Goal: Information Seeking & Learning: Learn about a topic

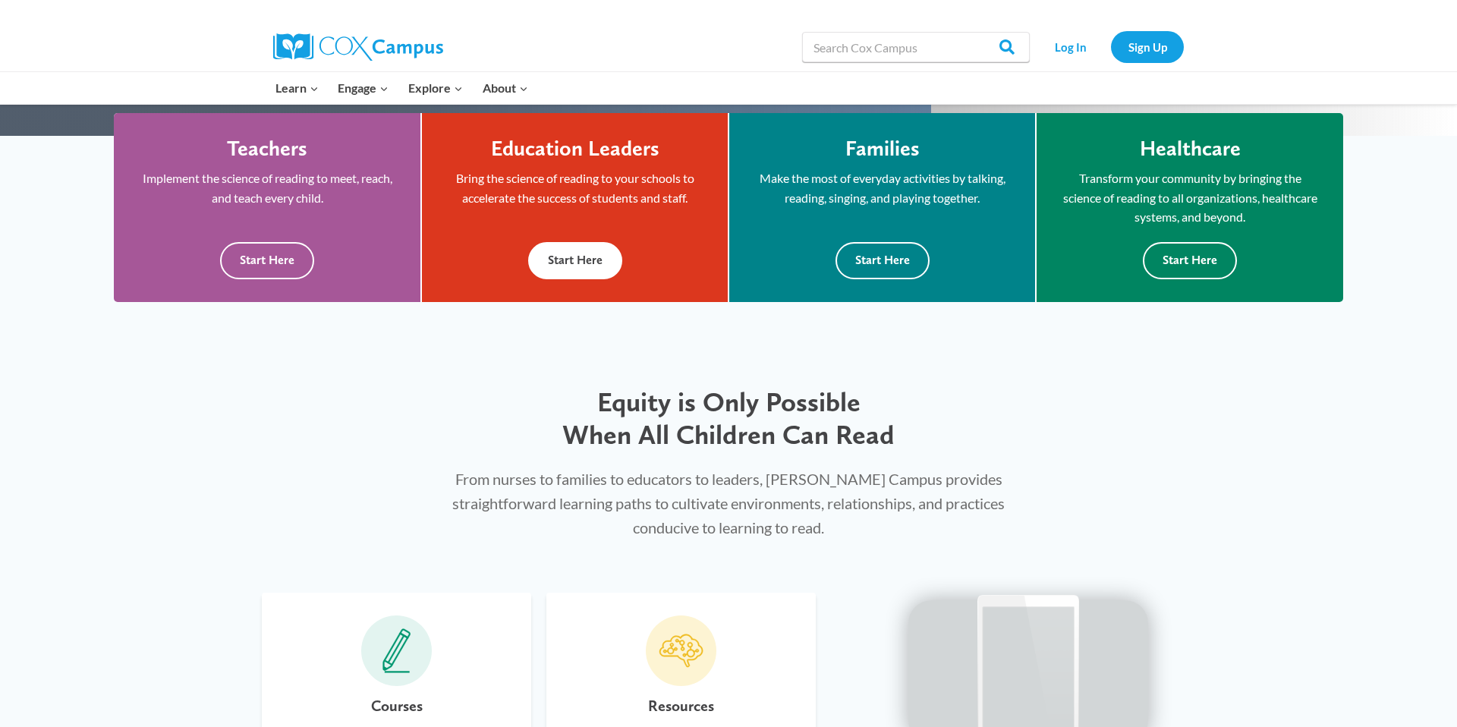
scroll to position [517, 0]
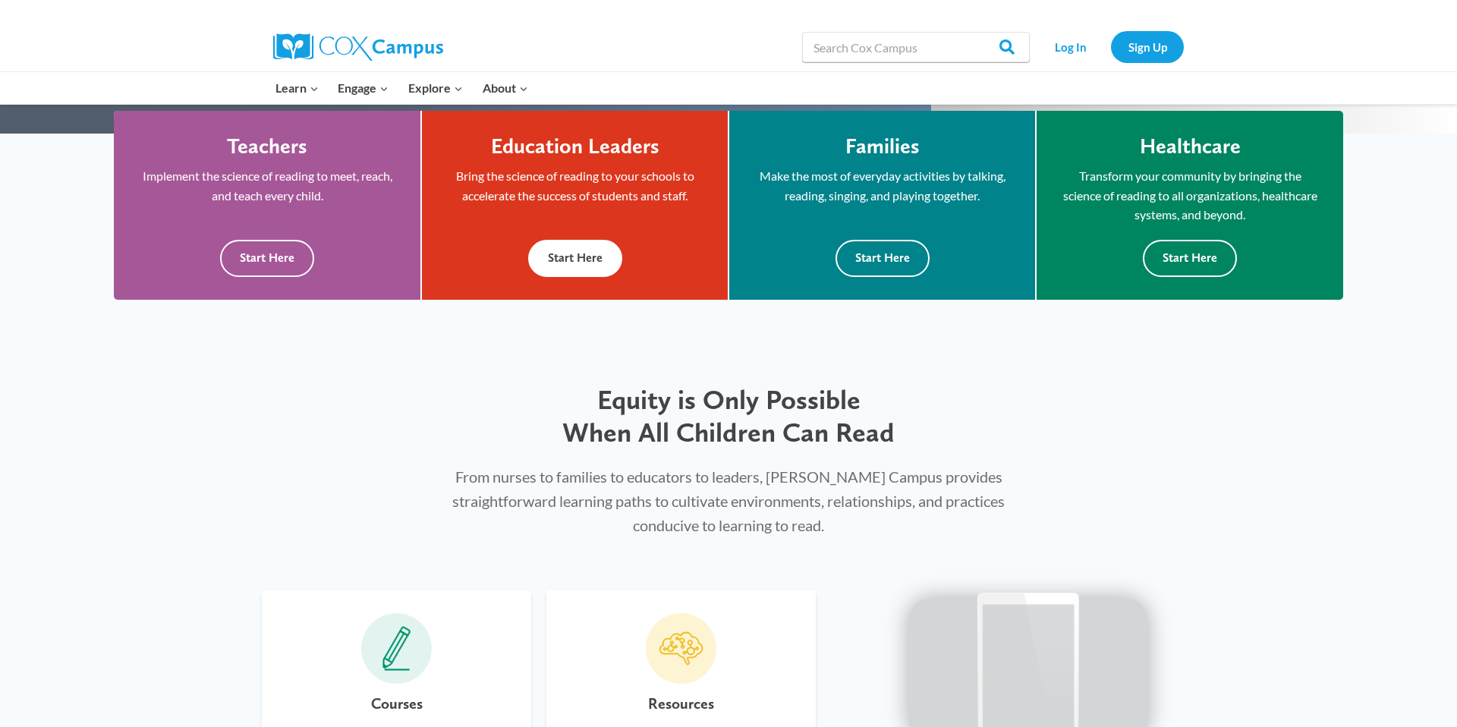
click at [568, 285] on div "Education Leaders Bring the science of reading to your schools to accelerate th…" at bounding box center [575, 206] width 306 height 190
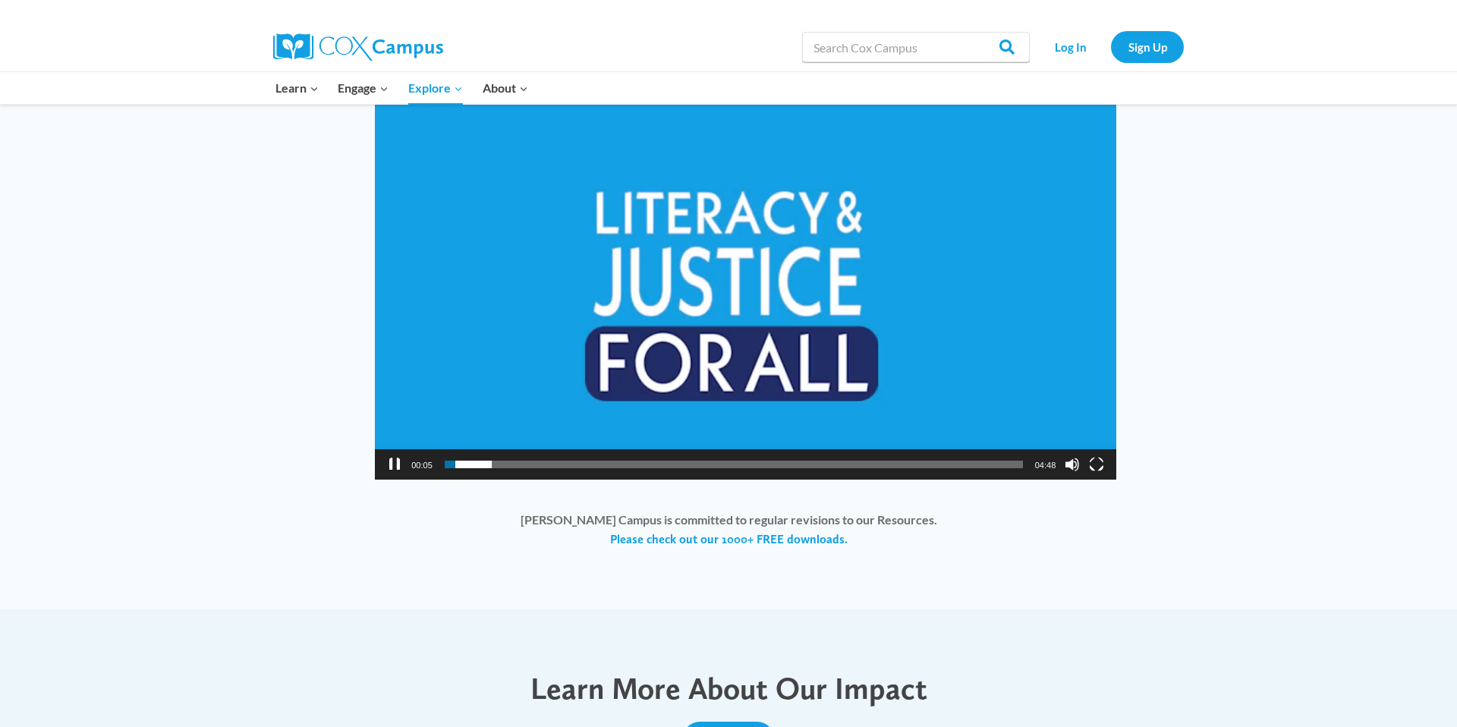
scroll to position [1129, 0]
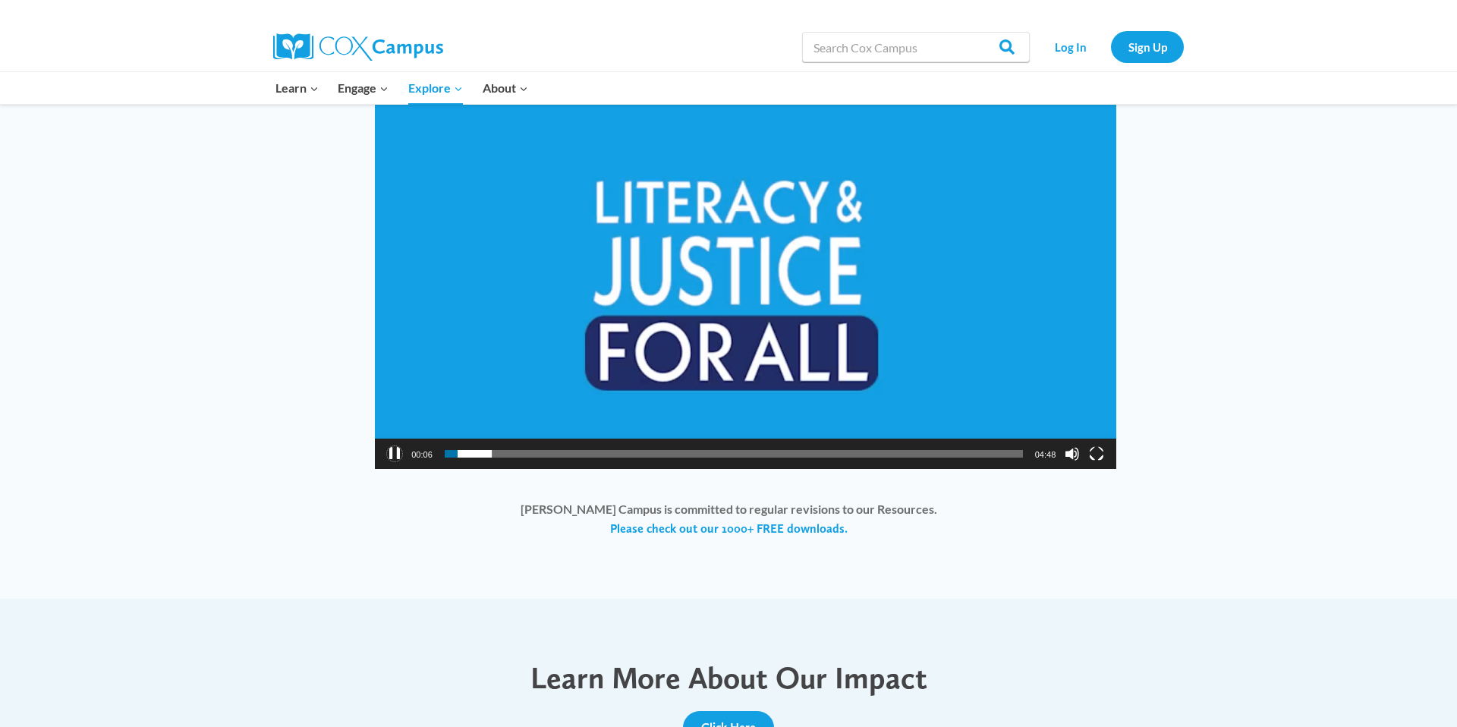
click at [389, 453] on button "Pause" at bounding box center [394, 453] width 15 height 15
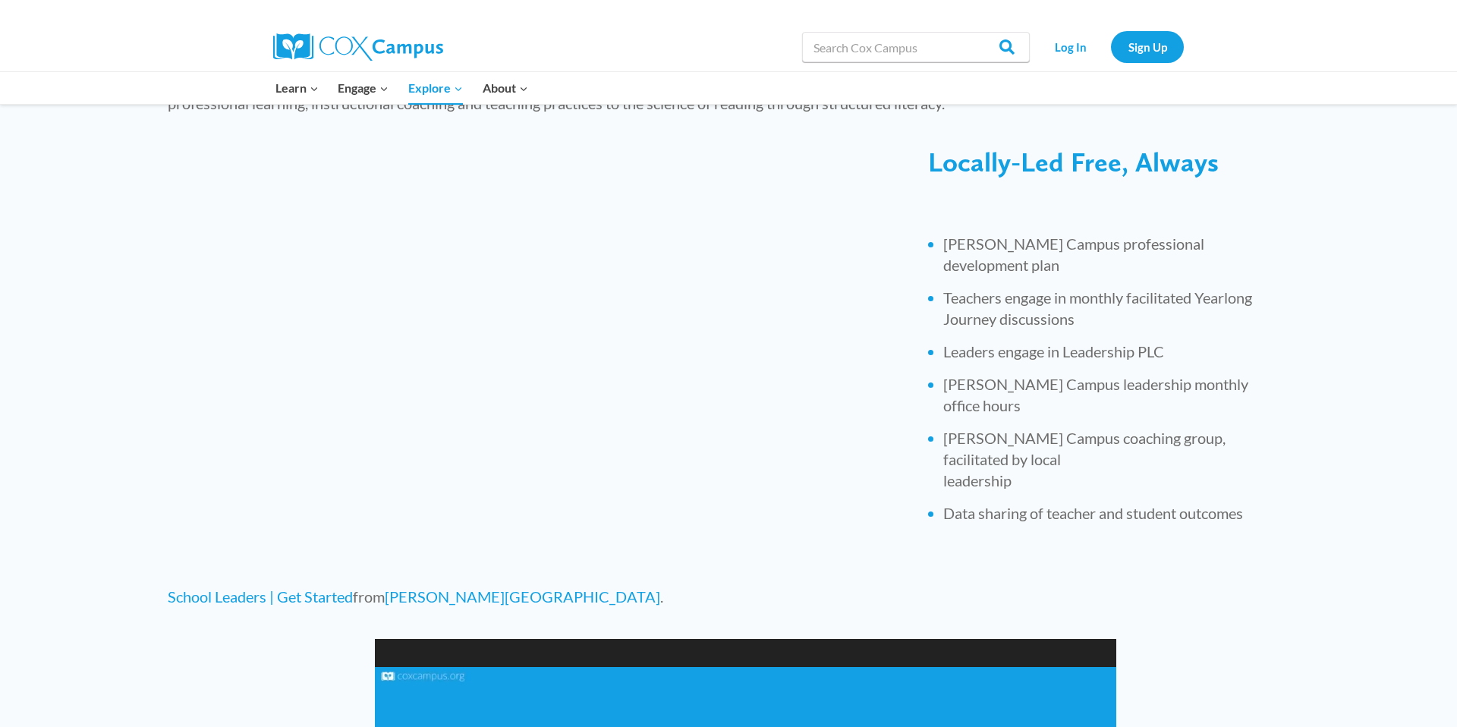
scroll to position [0, 0]
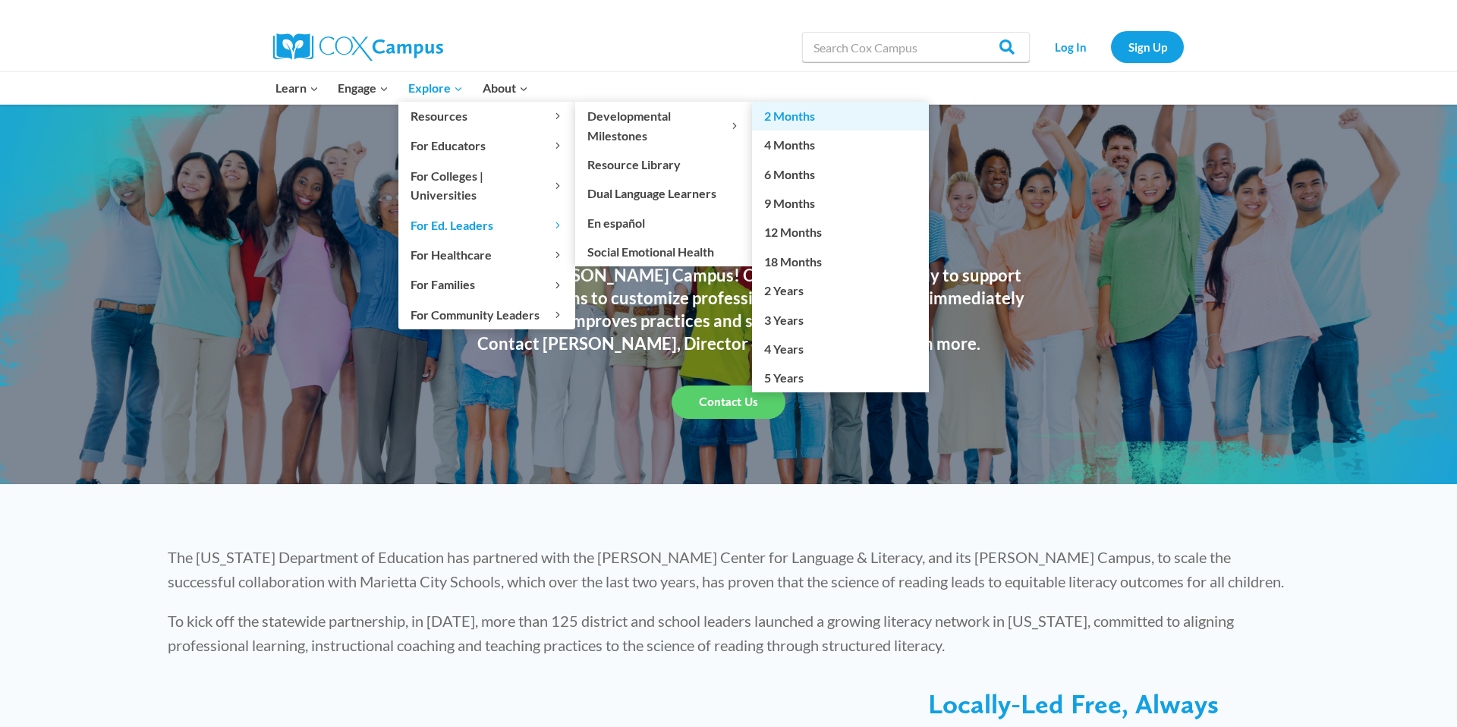
click at [769, 118] on link "2 Months" at bounding box center [840, 116] width 177 height 29
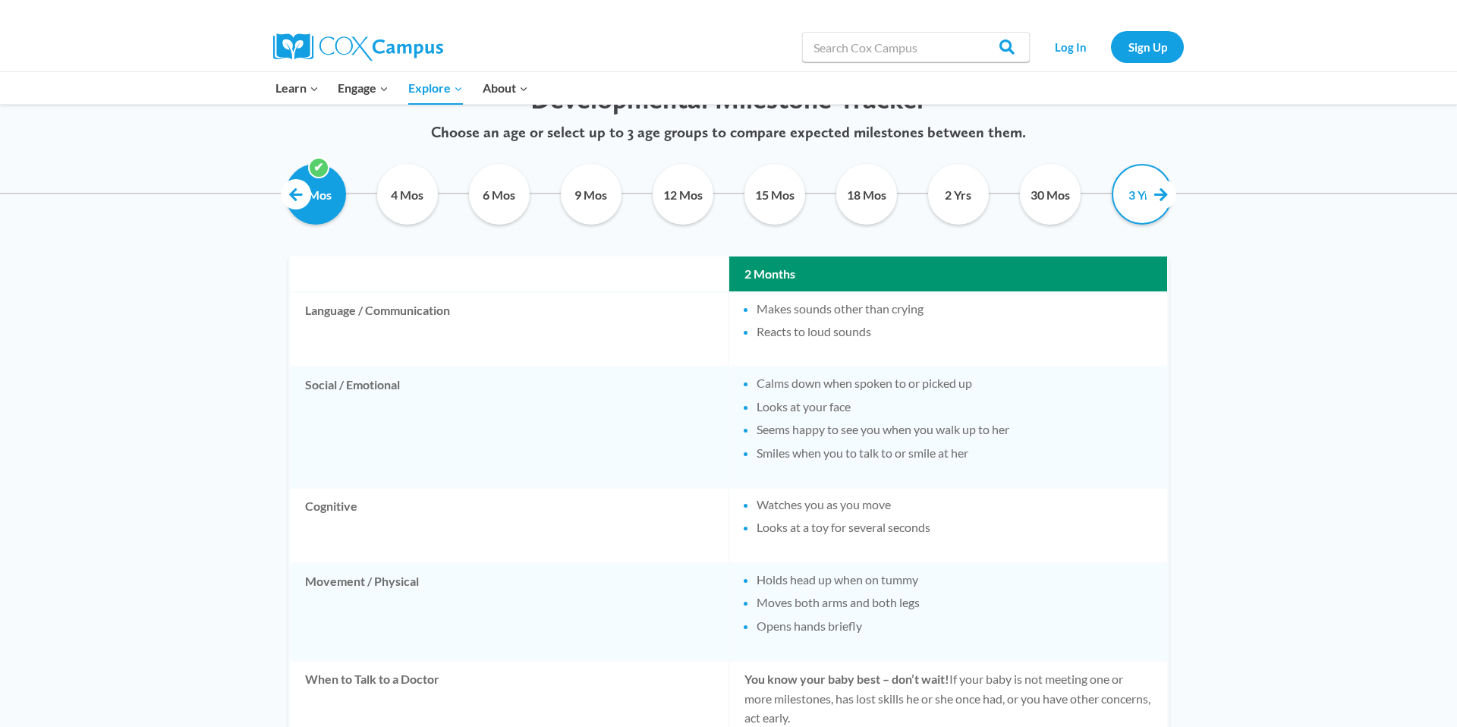
scroll to position [781, 0]
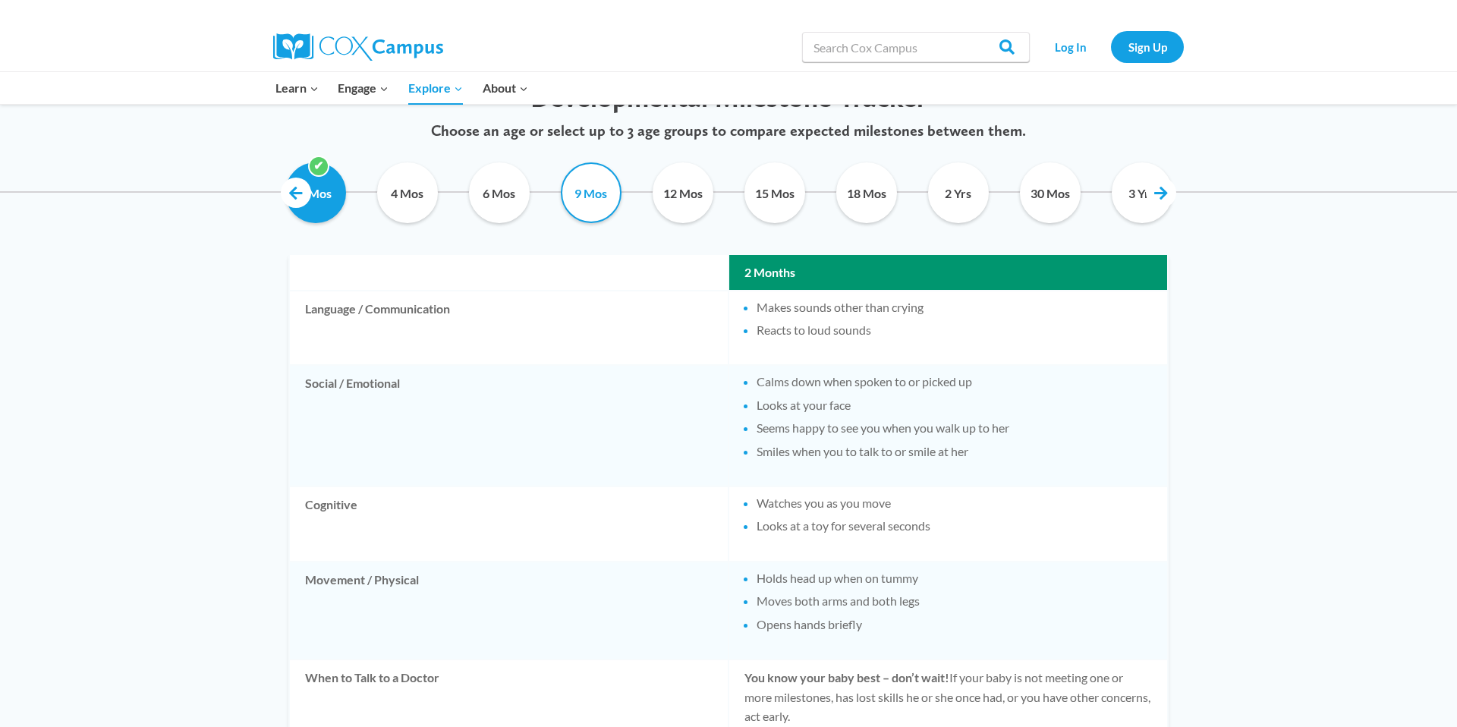
click at [590, 206] on input "9 Mos" at bounding box center [590, 192] width 69 height 61
checkbox input "true"
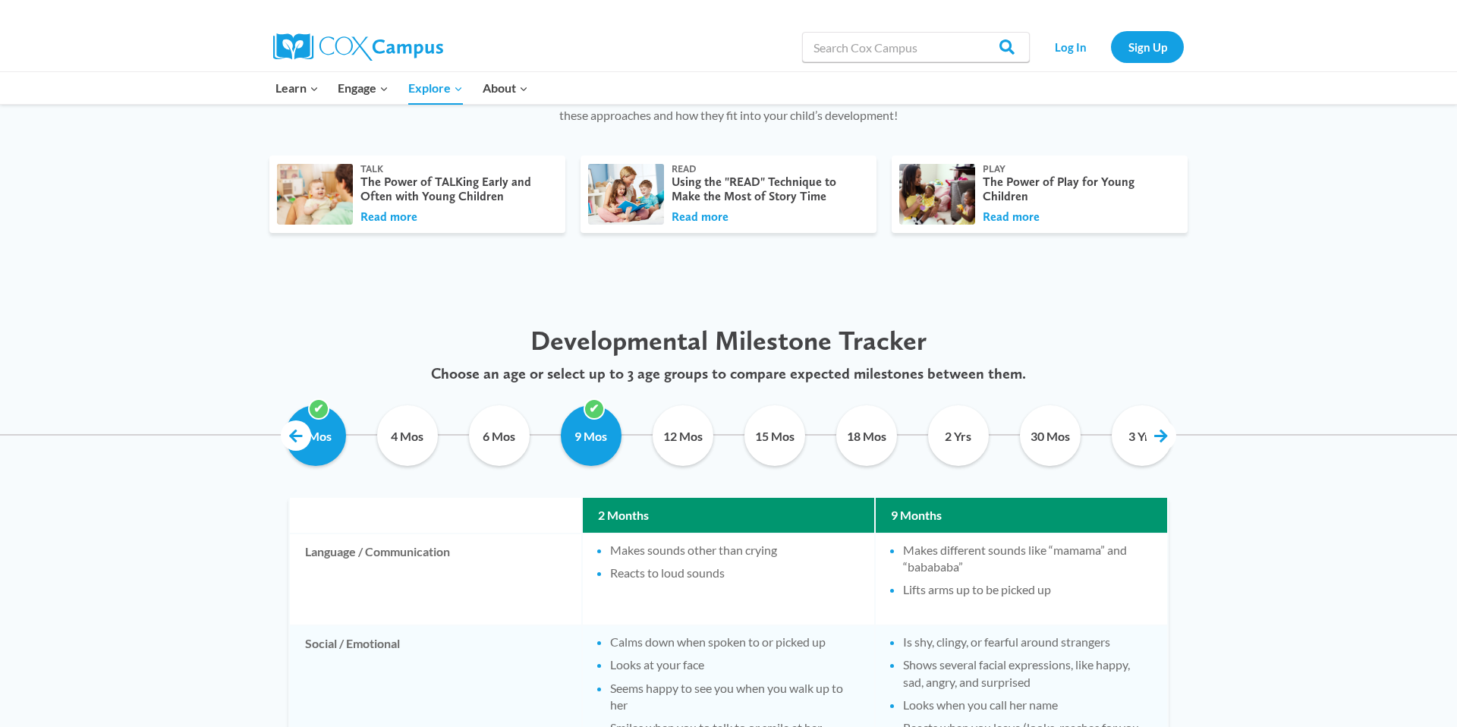
scroll to position [497, 0]
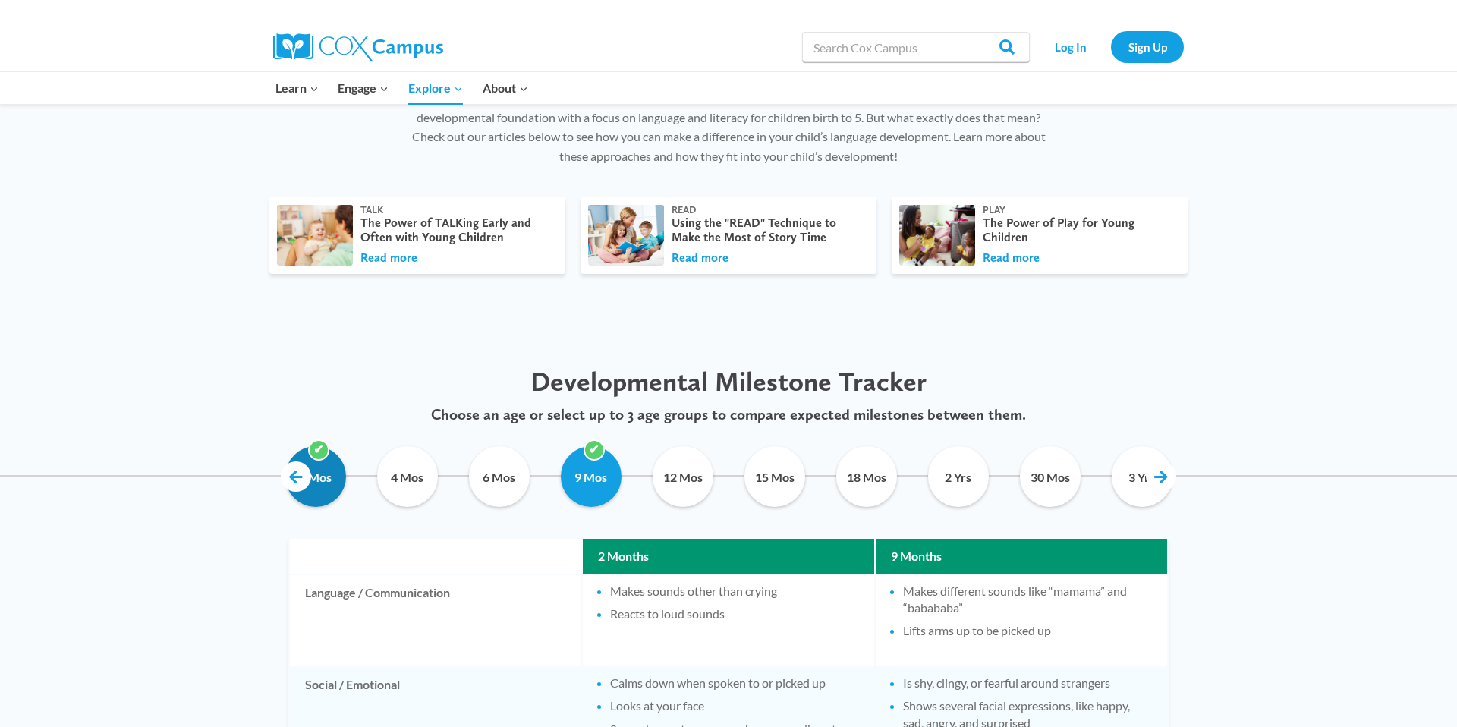
drag, startPoint x: 323, startPoint y: 474, endPoint x: 330, endPoint y: 475, distance: 7.6
click at [323, 474] on input "2 Mos" at bounding box center [315, 476] width 69 height 61
checkbox input "false"
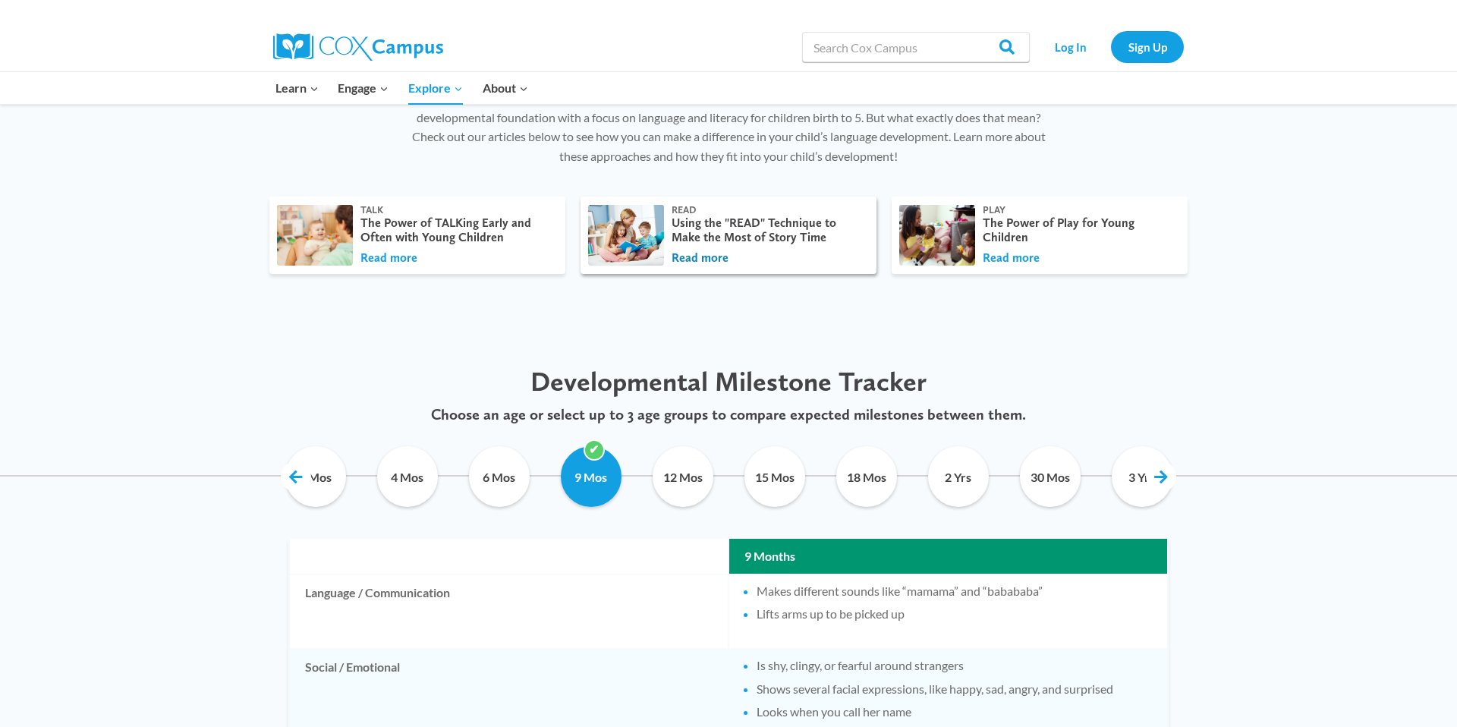
click at [704, 261] on button "Read more" at bounding box center [700, 258] width 57 height 17
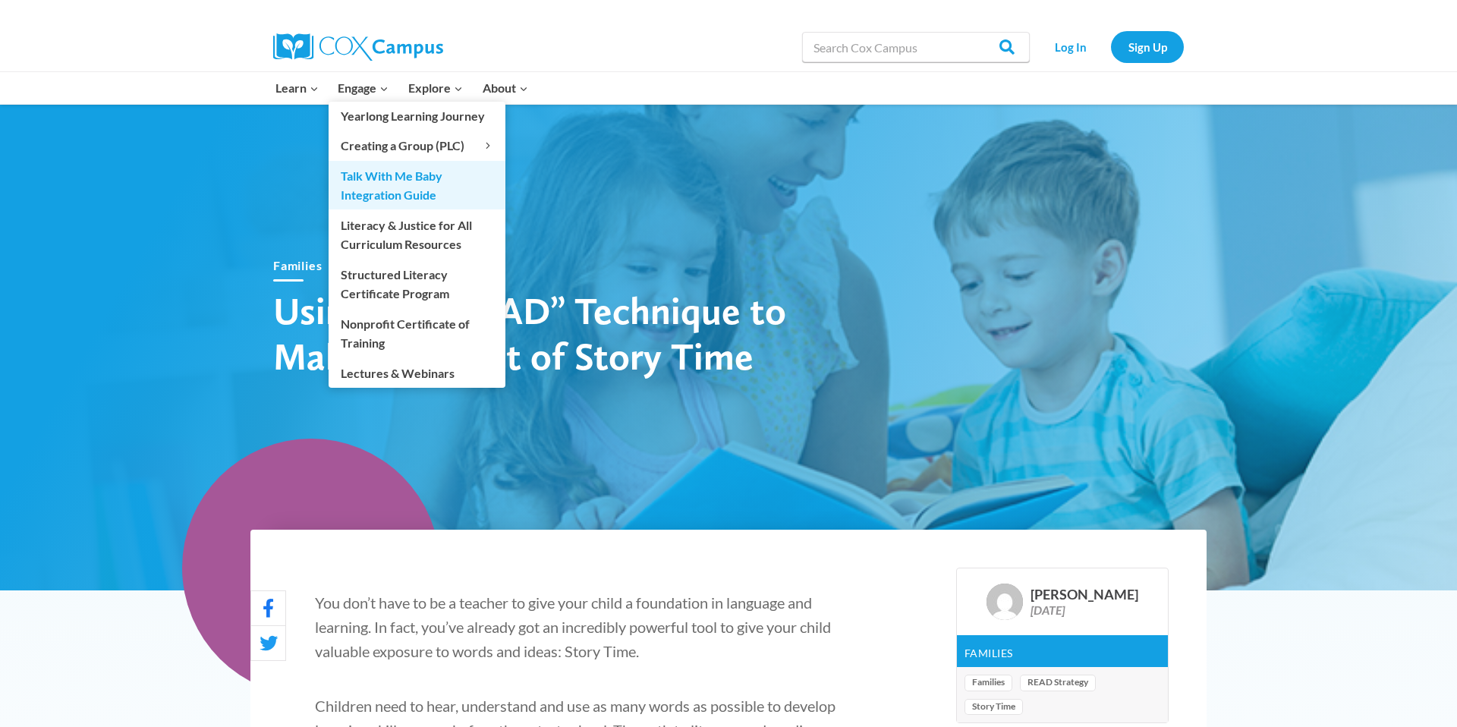
click at [402, 177] on link "Talk With Me Baby Integration Guide" at bounding box center [417, 185] width 177 height 49
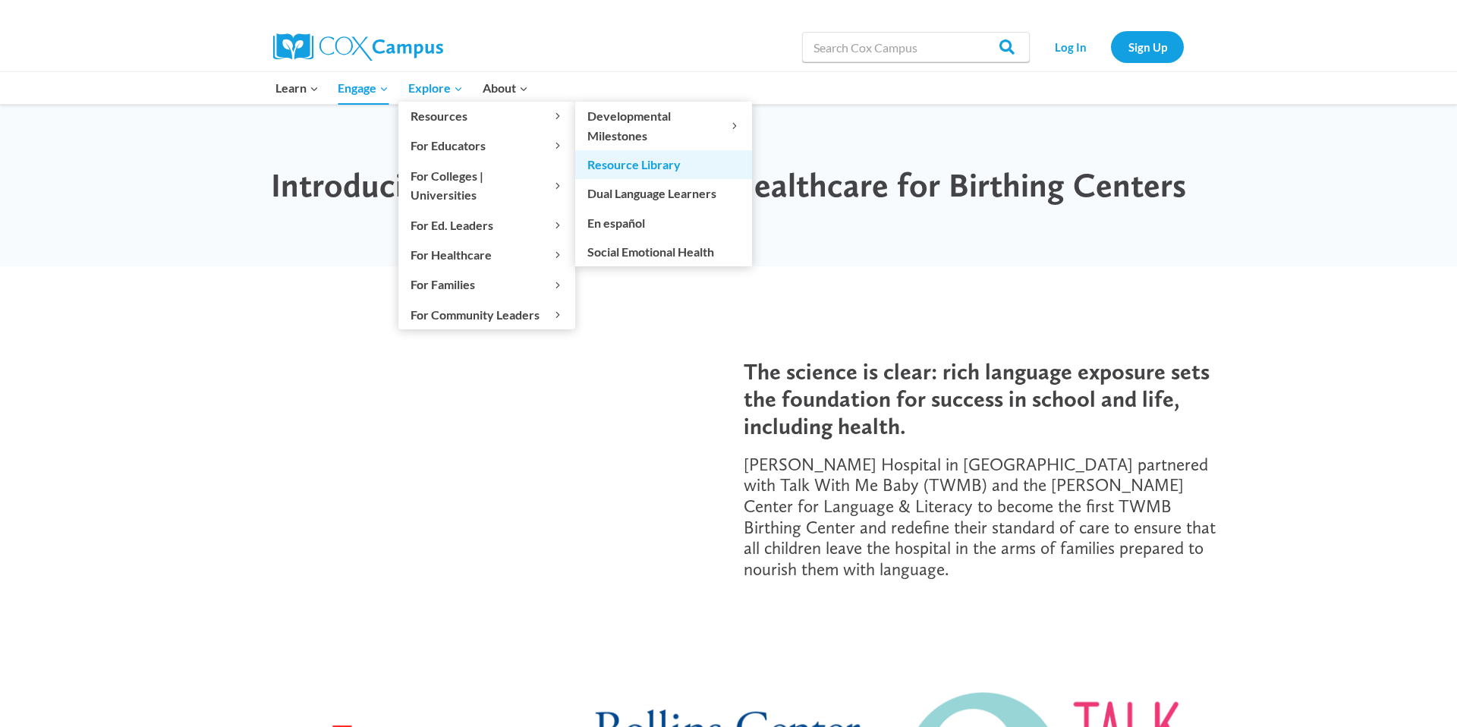
click at [625, 167] on link "Resource Library" at bounding box center [663, 164] width 177 height 29
